Goal: Task Accomplishment & Management: Use online tool/utility

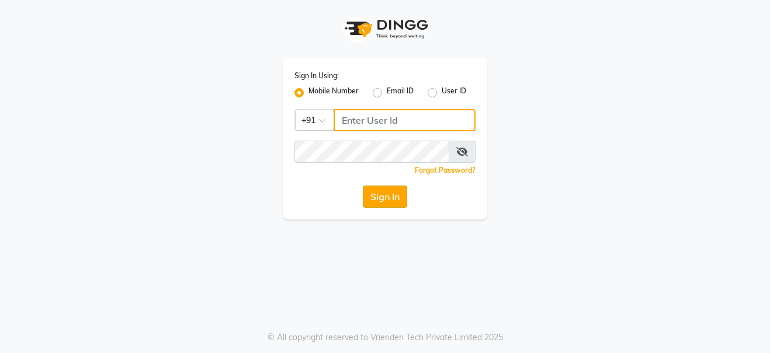
type input "9108045366"
click at [375, 204] on button "Sign In" at bounding box center [385, 197] width 44 height 22
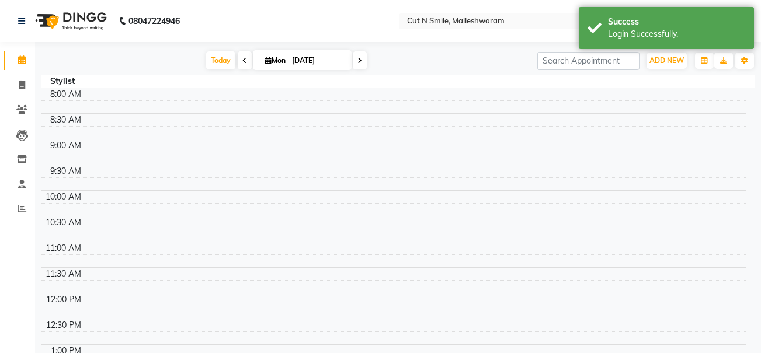
select select "en"
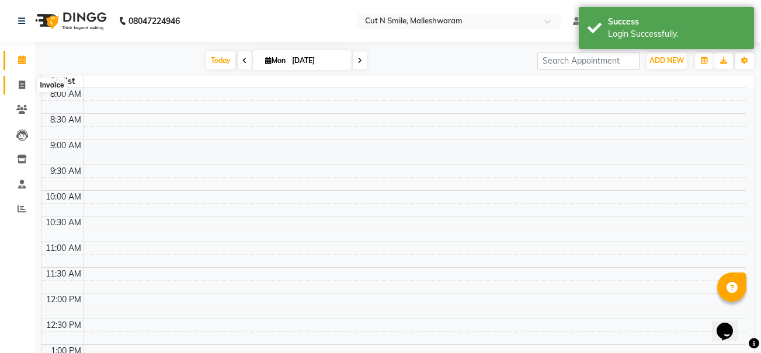
click at [25, 88] on icon at bounding box center [22, 85] width 6 height 9
select select "service"
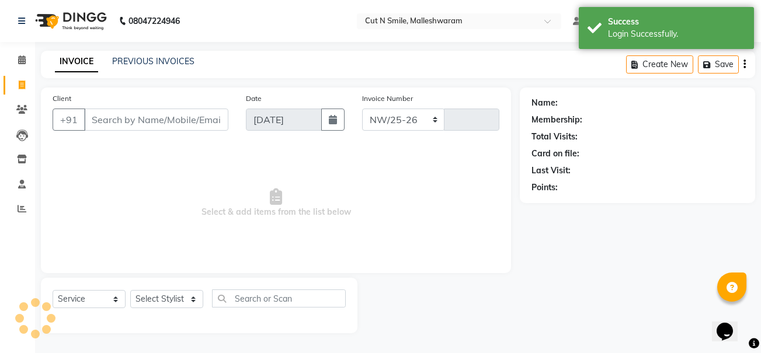
select select "7223"
type input "192"
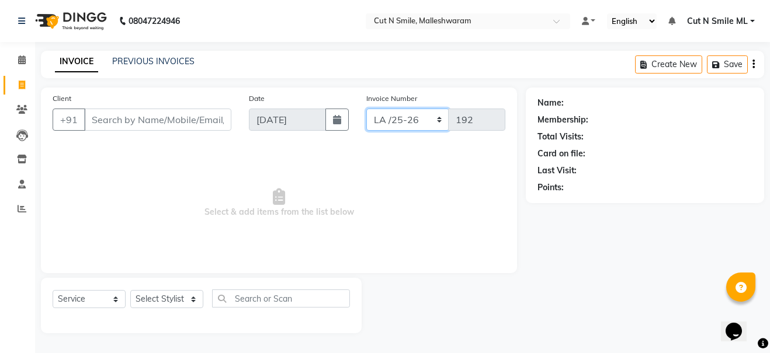
click at [433, 119] on select "NW/25-26 SW/2025-26 NA/2025-26 VN/25-26 LA /25-26" at bounding box center [407, 120] width 83 height 22
select select "7226"
click at [366, 109] on select "NW/25-26 SW/2025-26 NA/2025-26 VN/25-26 LA /25-26" at bounding box center [407, 120] width 83 height 22
type input "777"
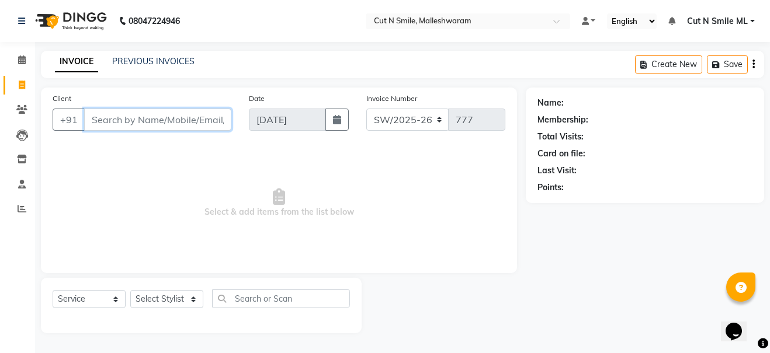
click at [171, 119] on input "Client" at bounding box center [157, 120] width 147 height 22
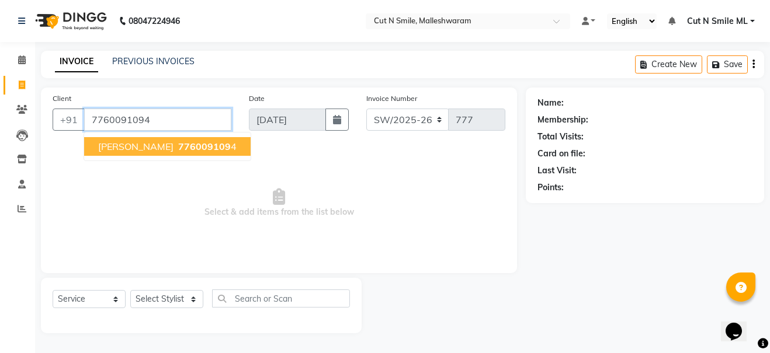
type input "7760091094"
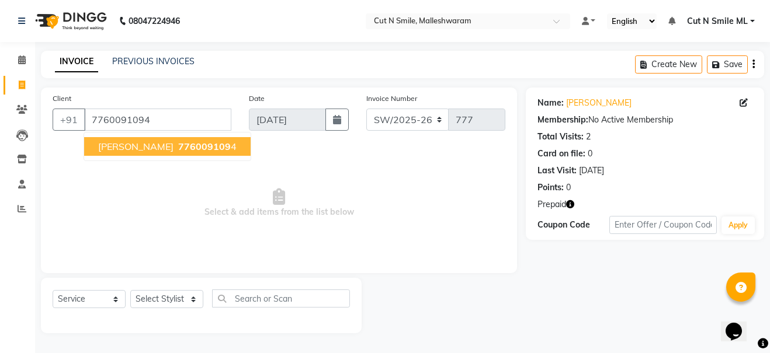
click at [178, 144] on span "776009109" at bounding box center [204, 147] width 53 height 12
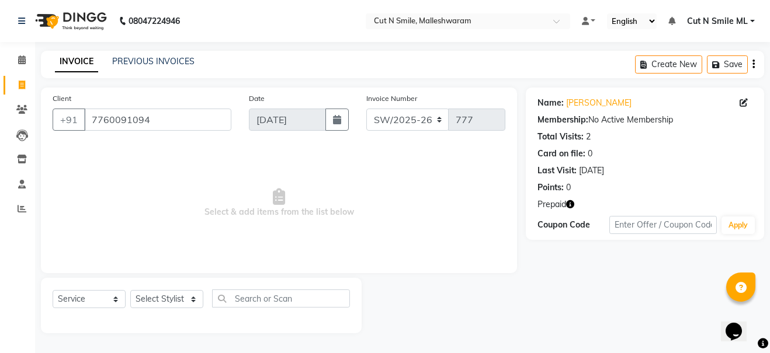
click at [568, 205] on icon "button" at bounding box center [570, 204] width 8 height 8
click at [317, 197] on span "Select & add items from the list below" at bounding box center [279, 203] width 453 height 117
click at [194, 299] on select "Select Stylist [PERSON_NAME] 17M [PERSON_NAME] 9M Ajim 17M [PERSON_NAME] 17M [P…" at bounding box center [166, 299] width 73 height 18
select select "60585"
click at [130, 290] on select "Select Stylist [PERSON_NAME] 17M [PERSON_NAME] 9M Ajim 17M [PERSON_NAME] 17M [P…" at bounding box center [166, 299] width 73 height 18
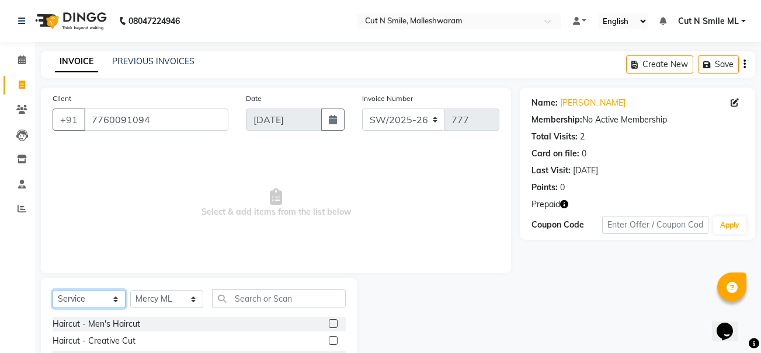
click at [115, 298] on select "Select Service Product Membership Package Voucher Prepaid Gift Card" at bounding box center [89, 299] width 73 height 18
click at [53, 290] on select "Select Service Product Membership Package Voucher Prepaid Gift Card" at bounding box center [89, 299] width 73 height 18
click at [119, 303] on select "Select Service Product Membership Package Voucher Prepaid Gift Card" at bounding box center [89, 299] width 73 height 18
select select "P"
click at [53, 290] on select "Select Service Product Membership Package Voucher Prepaid Gift Card" at bounding box center [89, 299] width 73 height 18
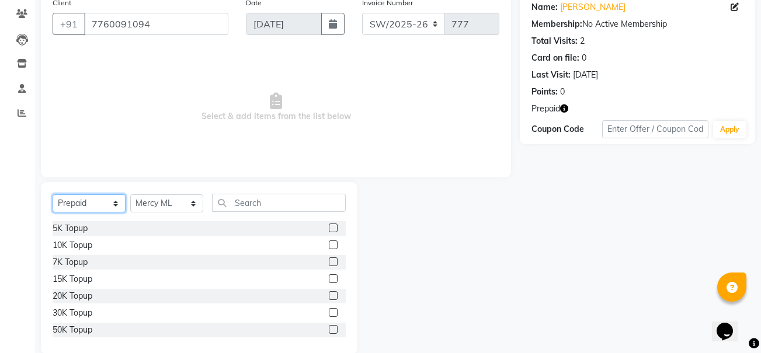
scroll to position [114, 0]
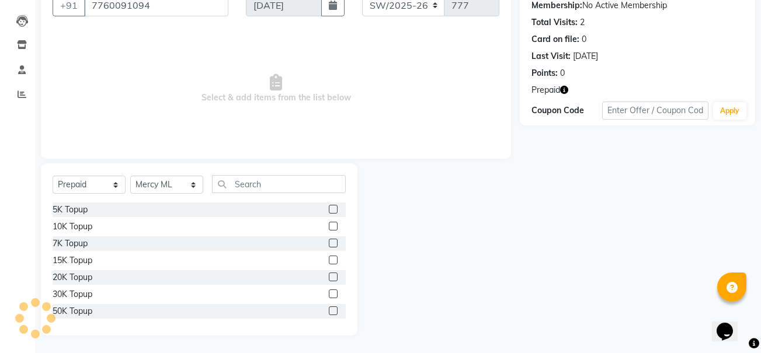
click at [329, 224] on label at bounding box center [333, 226] width 9 height 9
click at [329, 224] on input "checkbox" at bounding box center [333, 227] width 8 height 8
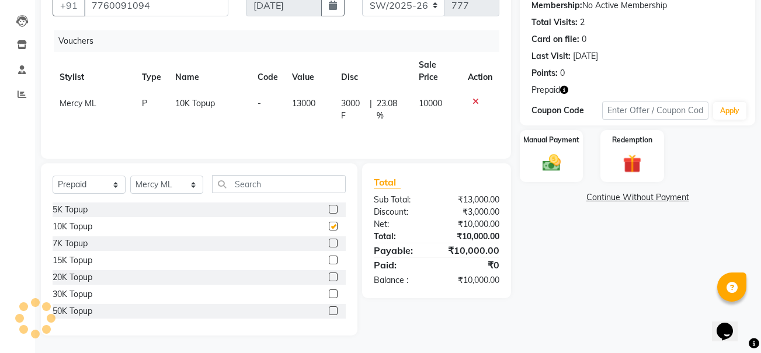
checkbox input "false"
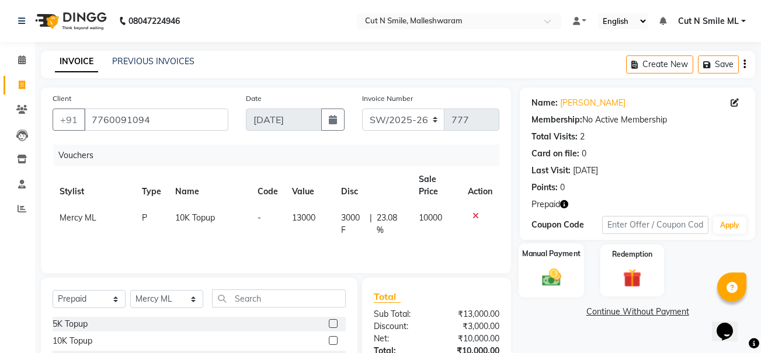
click at [559, 271] on img at bounding box center [551, 278] width 31 height 22
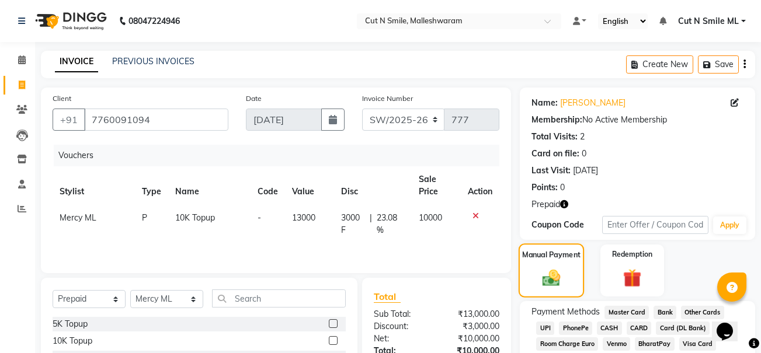
scroll to position [114, 0]
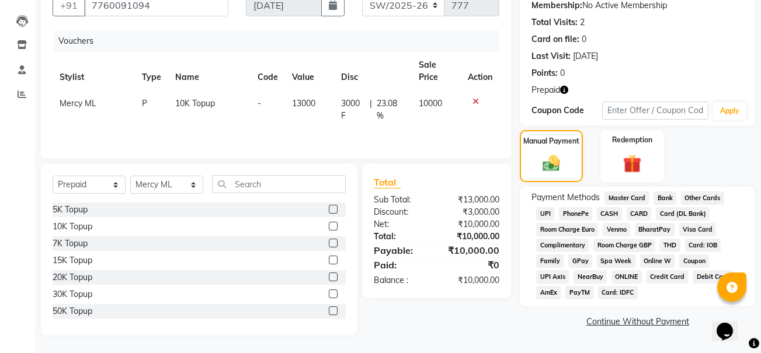
click at [545, 211] on span "UPI" at bounding box center [545, 213] width 18 height 13
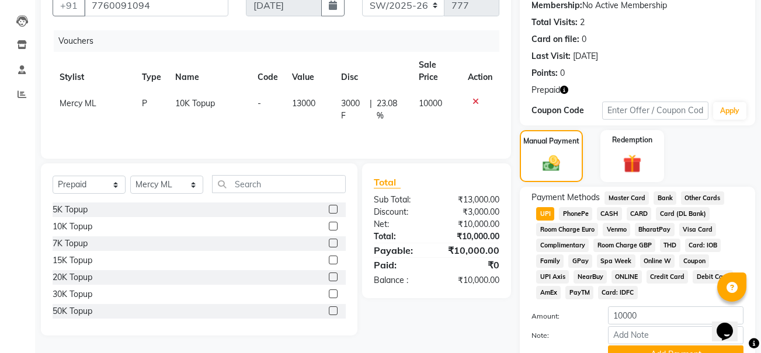
scroll to position [171, 0]
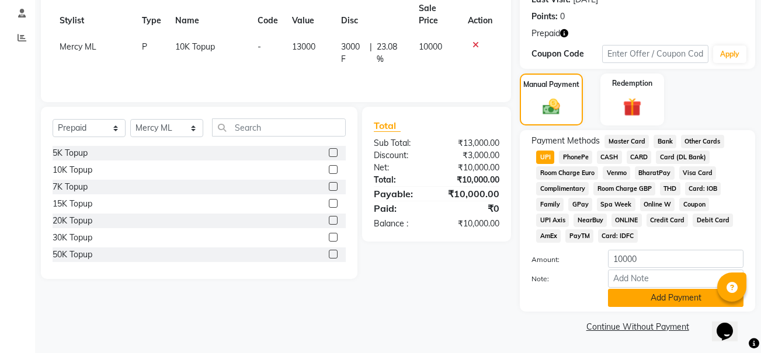
click at [633, 295] on button "Add Payment" at bounding box center [675, 298] width 135 height 18
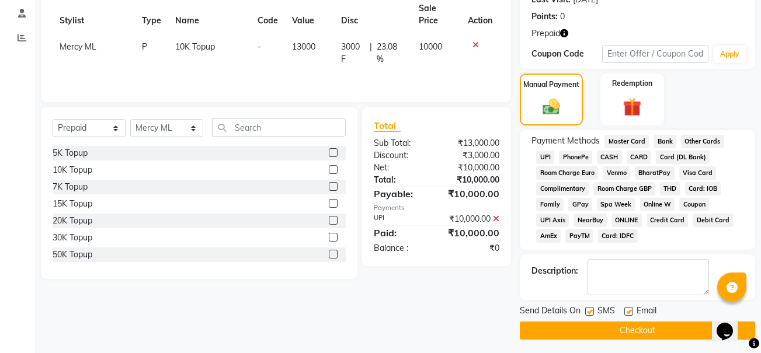
scroll to position [175, 0]
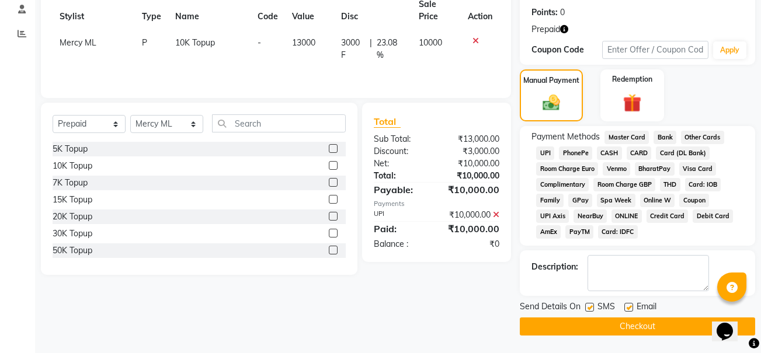
click at [575, 322] on button "Checkout" at bounding box center [637, 327] width 235 height 18
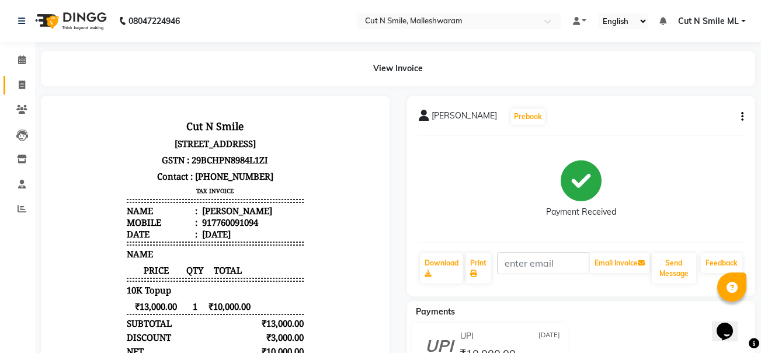
click at [20, 89] on icon at bounding box center [22, 85] width 6 height 9
select select "service"
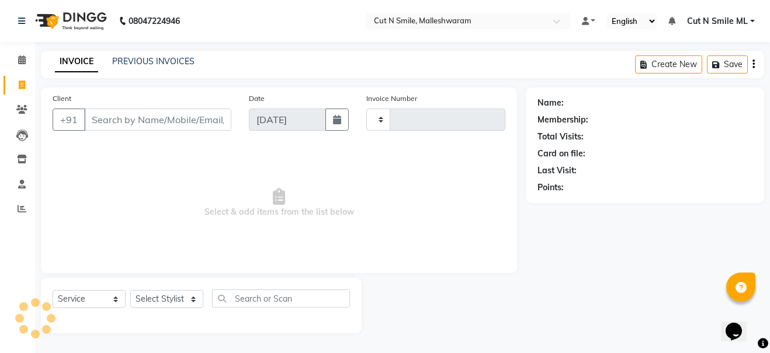
type input "192"
select select "7223"
click at [126, 117] on input "Client" at bounding box center [157, 120] width 147 height 22
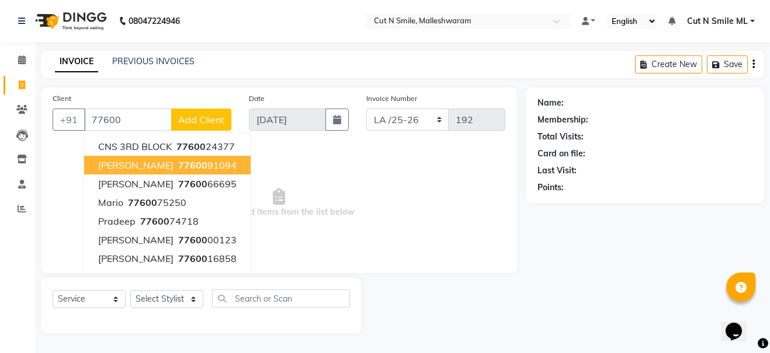
click at [138, 158] on button "[PERSON_NAME] 77600 91094" at bounding box center [167, 165] width 166 height 19
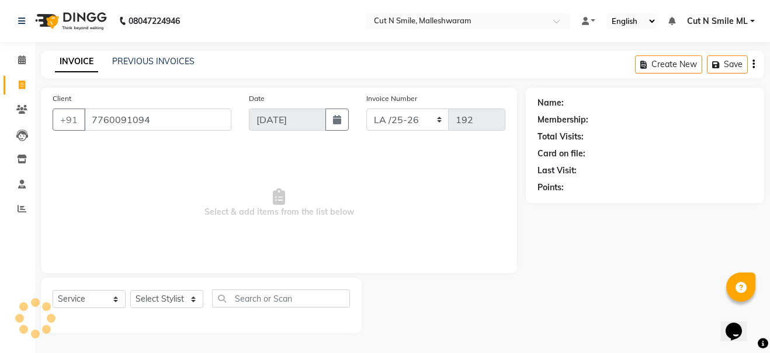
type input "7760091094"
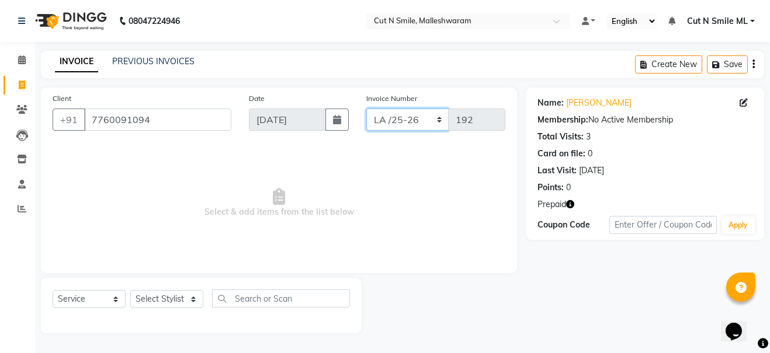
click at [439, 119] on select "NW/25-26 SW/2025-26 NA/2025-26 VN/25-26 LA /25-26" at bounding box center [407, 120] width 83 height 22
select select "7226"
click at [366, 109] on select "NW/25-26 SW/2025-26 NA/2025-26 VN/25-26 LA /25-26" at bounding box center [407, 120] width 83 height 22
type input "778"
click at [196, 299] on select "Select Stylist [PERSON_NAME] 17M [PERSON_NAME] 9M Ajim 17M [PERSON_NAME] 17M [P…" at bounding box center [166, 299] width 73 height 18
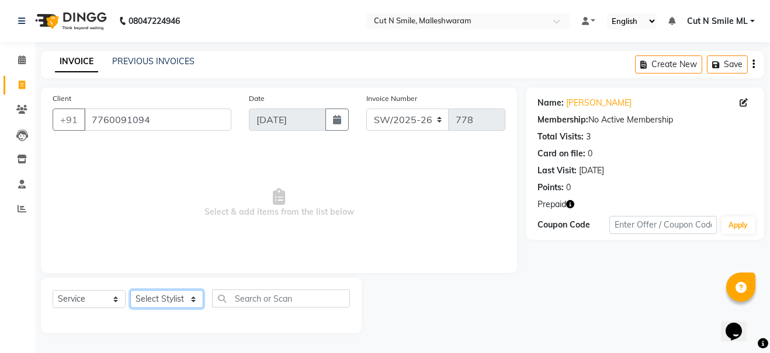
select select "60591"
click at [130, 290] on select "Select Stylist [PERSON_NAME] 17M [PERSON_NAME] 9M Ajim 17M [PERSON_NAME] 17M [P…" at bounding box center [166, 299] width 73 height 18
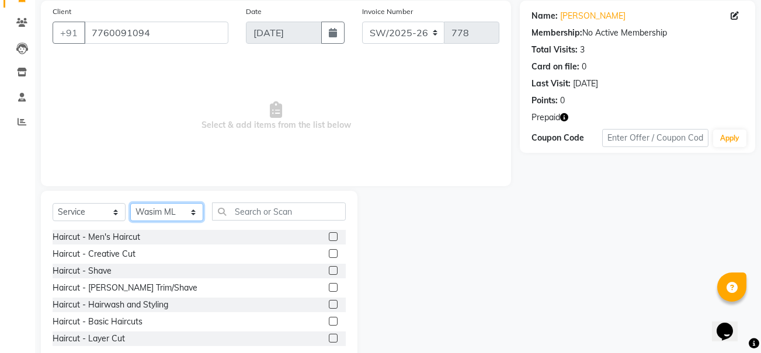
scroll to position [114, 0]
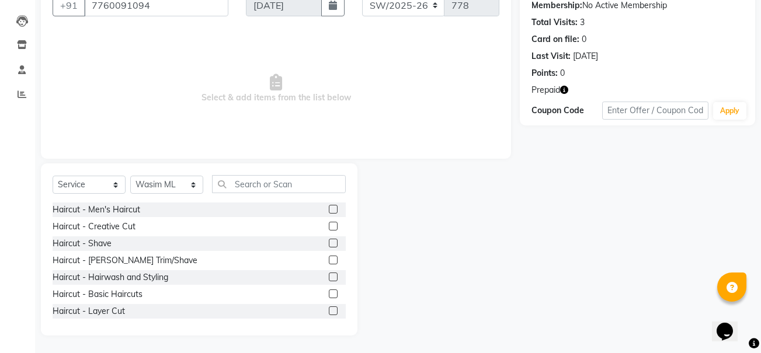
click at [329, 225] on label at bounding box center [333, 226] width 9 height 9
click at [329, 225] on input "checkbox" at bounding box center [333, 227] width 8 height 8
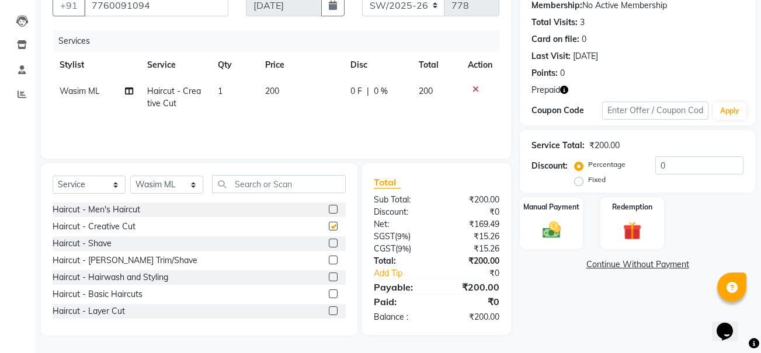
checkbox input "false"
click at [329, 259] on label at bounding box center [333, 260] width 9 height 9
click at [329, 259] on input "checkbox" at bounding box center [333, 261] width 8 height 8
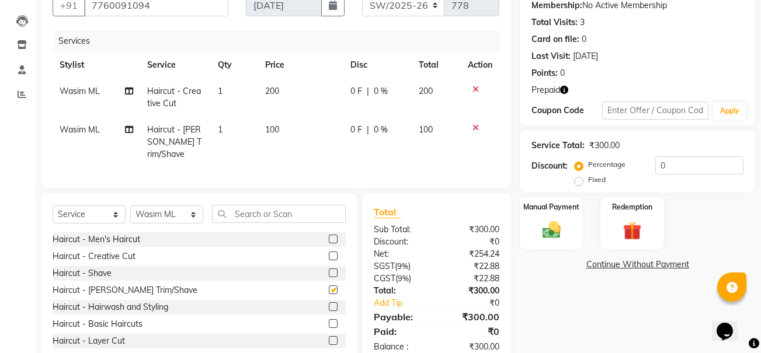
checkbox input "false"
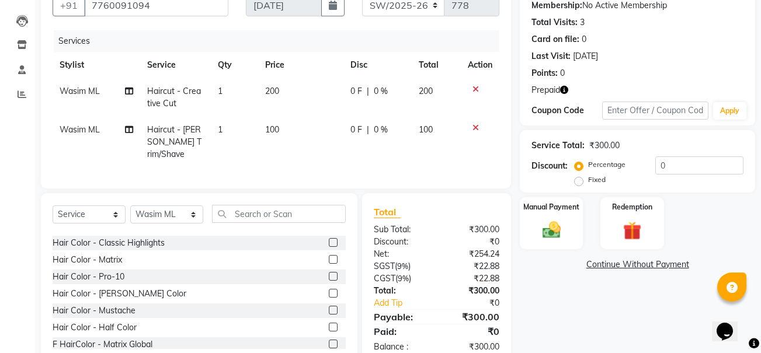
scroll to position [302, 0]
click at [329, 290] on label at bounding box center [333, 292] width 9 height 9
click at [329, 290] on input "checkbox" at bounding box center [333, 294] width 8 height 8
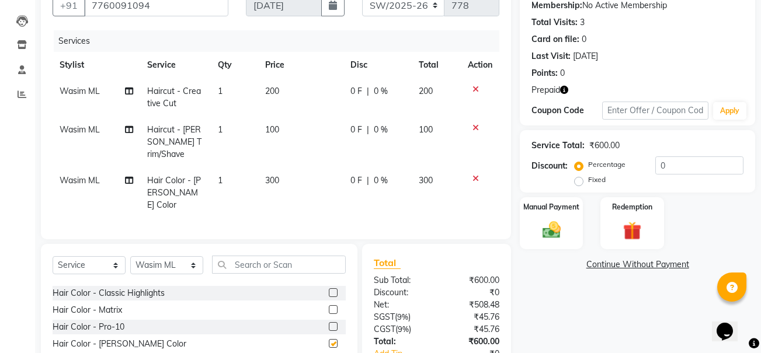
checkbox input "false"
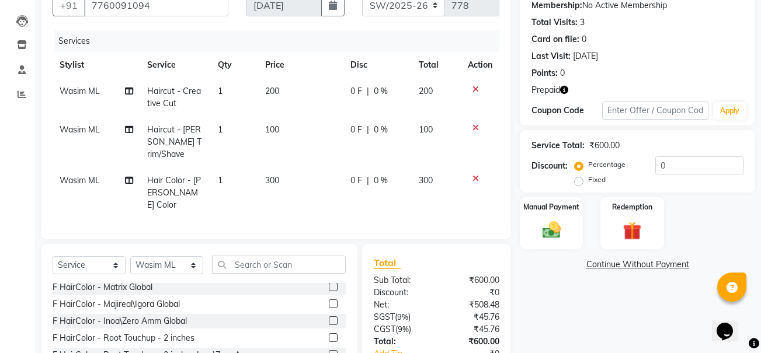
scroll to position [436, 0]
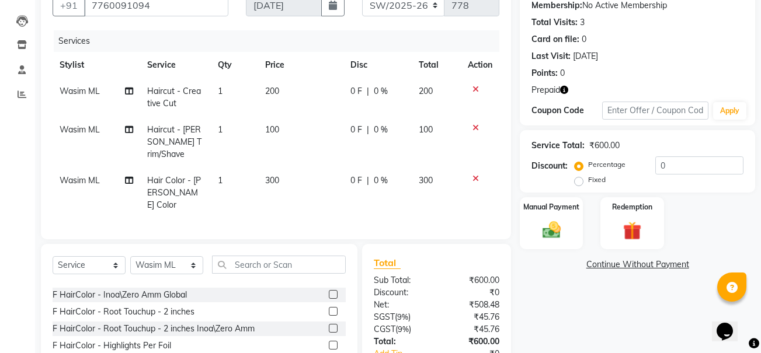
click at [329, 290] on label at bounding box center [333, 294] width 9 height 9
click at [329, 291] on input "checkbox" at bounding box center [333, 295] width 8 height 8
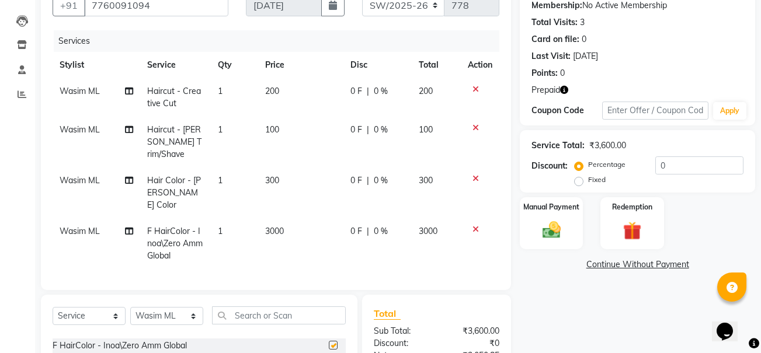
checkbox input "false"
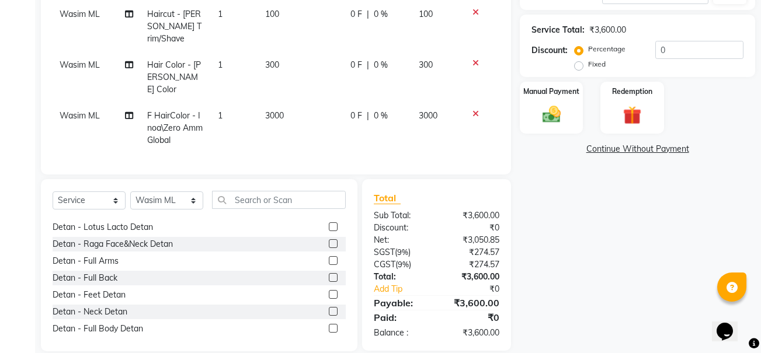
scroll to position [930, 0]
click at [329, 307] on label at bounding box center [333, 311] width 9 height 9
click at [329, 308] on input "checkbox" at bounding box center [333, 312] width 8 height 8
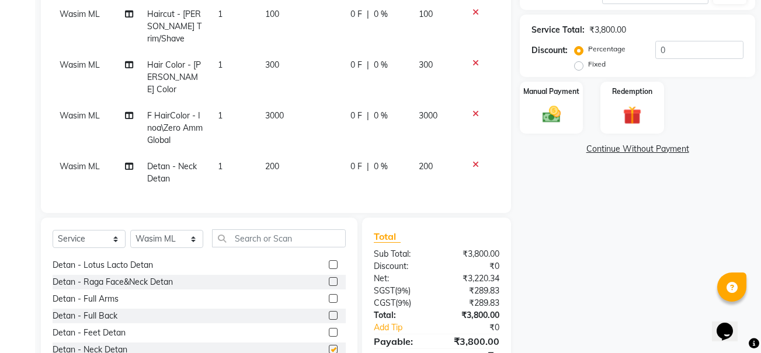
checkbox input "false"
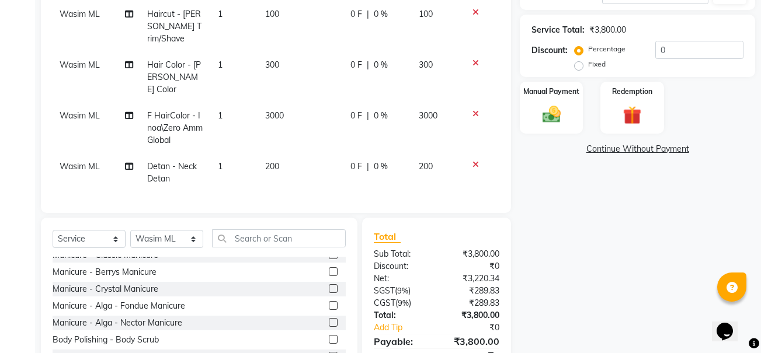
scroll to position [1584, 0]
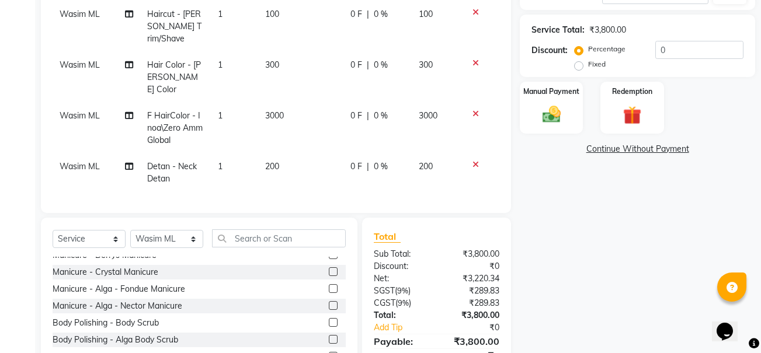
click at [329, 284] on label at bounding box center [333, 288] width 9 height 9
click at [329, 286] on input "checkbox" at bounding box center [333, 290] width 8 height 8
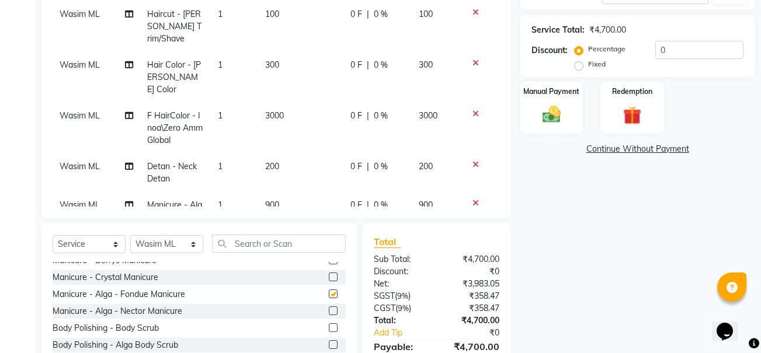
checkbox input "false"
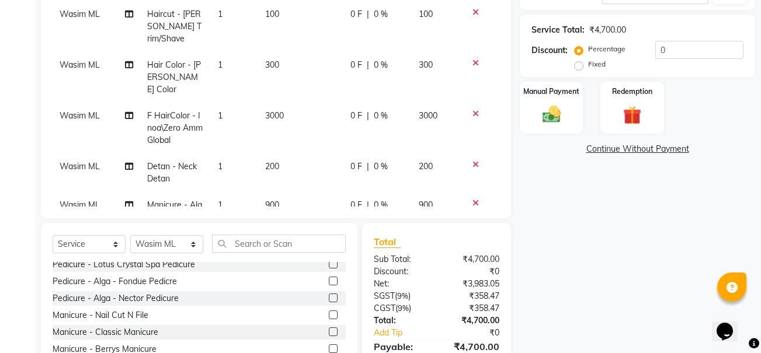
scroll to position [1494, 0]
click at [329, 298] on label at bounding box center [333, 298] width 9 height 9
click at [329, 298] on input "checkbox" at bounding box center [333, 299] width 8 height 8
checkbox input "false"
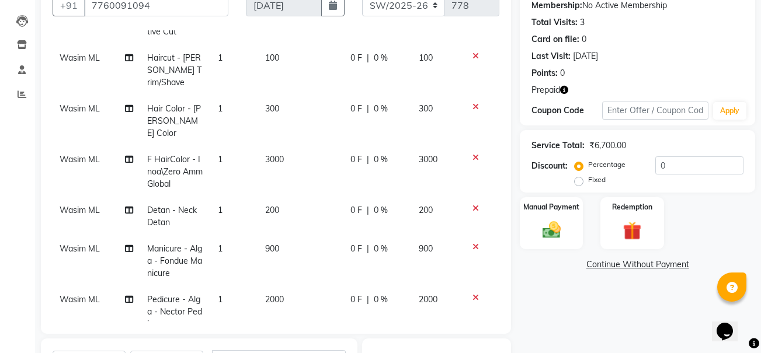
scroll to position [81, 0]
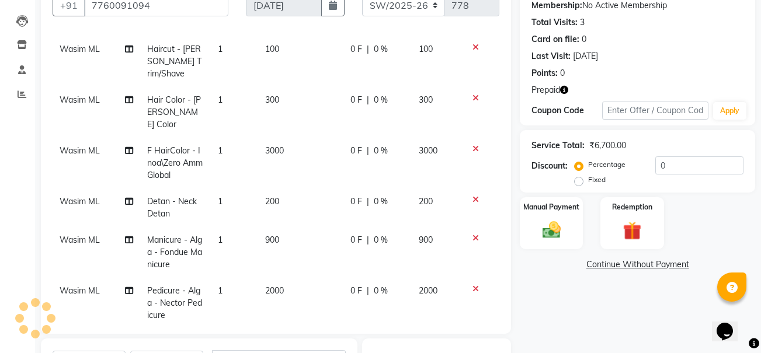
click at [472, 196] on icon at bounding box center [475, 200] width 6 height 8
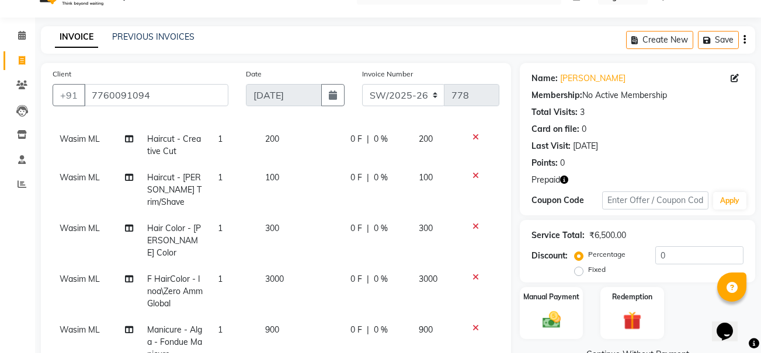
scroll to position [290, 0]
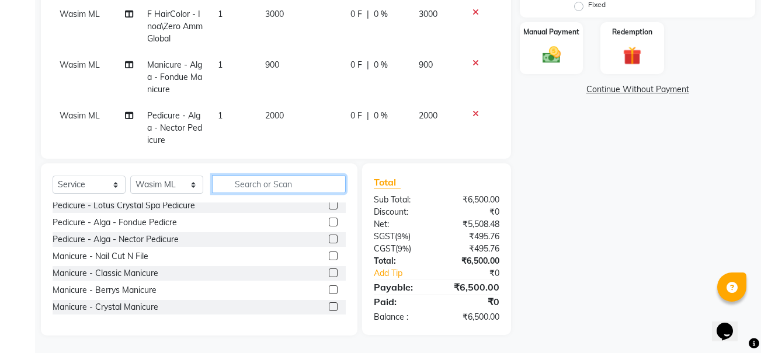
click at [297, 183] on input "text" at bounding box center [279, 184] width 134 height 18
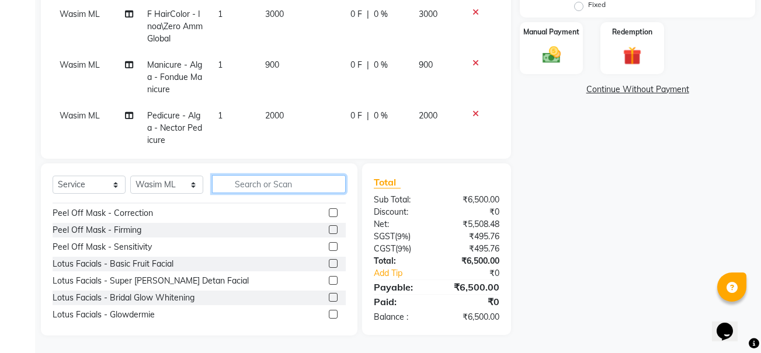
scroll to position [1132, 0]
click at [329, 229] on label at bounding box center [333, 229] width 9 height 9
click at [329, 229] on input "checkbox" at bounding box center [333, 230] width 8 height 8
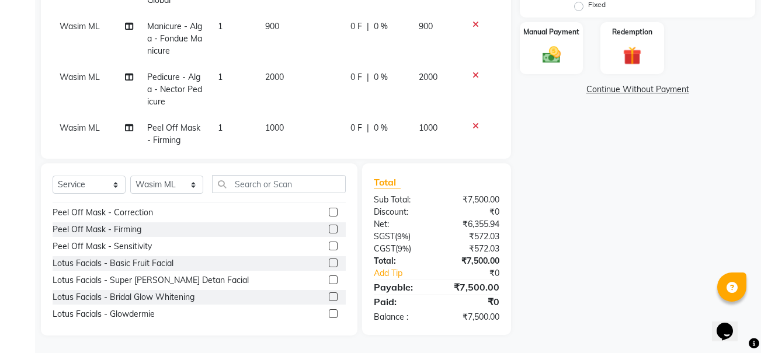
checkbox input "false"
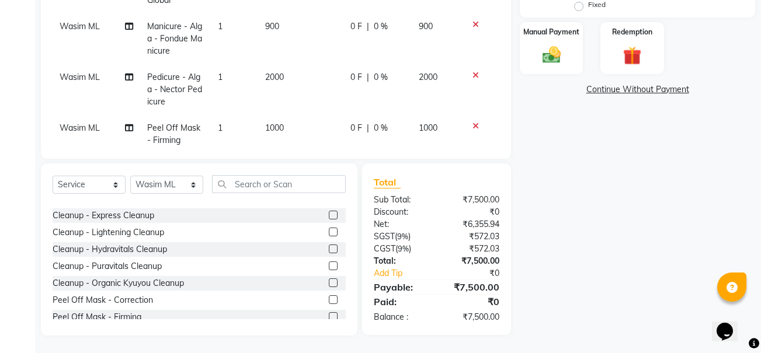
scroll to position [1045, 0]
click at [329, 284] on label at bounding box center [333, 282] width 9 height 9
click at [329, 284] on input "checkbox" at bounding box center [333, 283] width 8 height 8
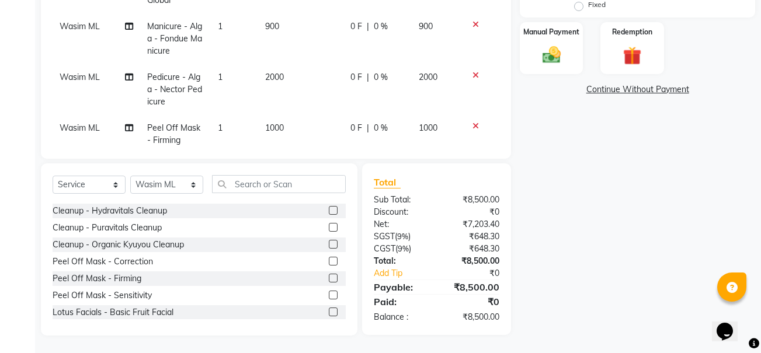
scroll to position [1083, 0]
click at [329, 243] on label at bounding box center [333, 243] width 9 height 9
click at [329, 243] on input "checkbox" at bounding box center [333, 245] width 8 height 8
checkbox input "false"
click at [641, 62] on img at bounding box center [632, 56] width 31 height 24
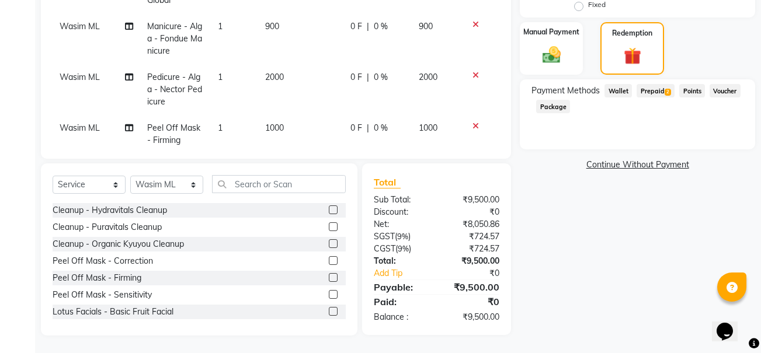
click at [662, 89] on span "Prepaid 2" at bounding box center [656, 90] width 38 height 13
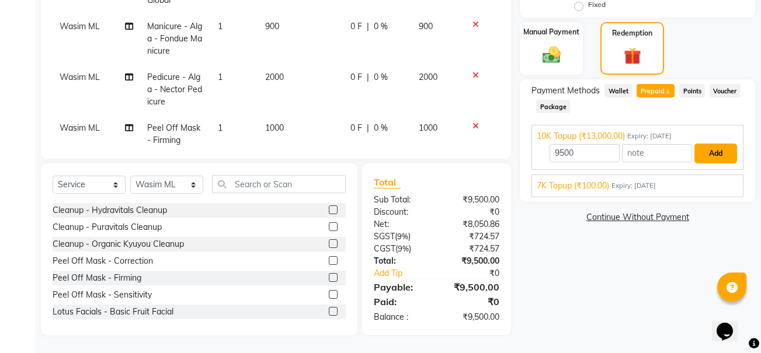
click at [711, 153] on button "Add" at bounding box center [715, 154] width 43 height 20
